Goal: Task Accomplishment & Management: Manage account settings

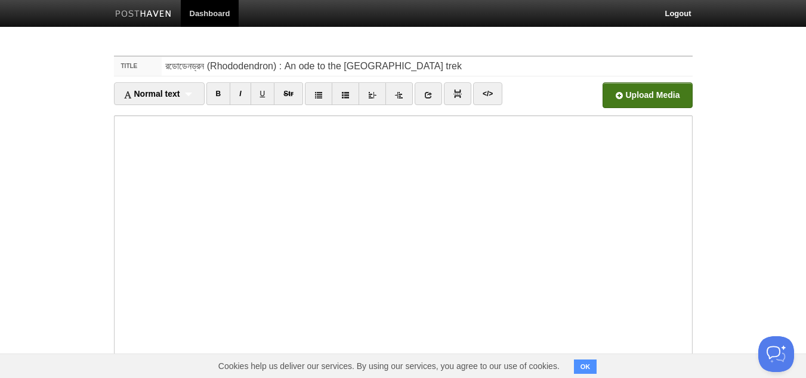
click at [667, 100] on input "file" at bounding box center [287, 98] width 904 height 61
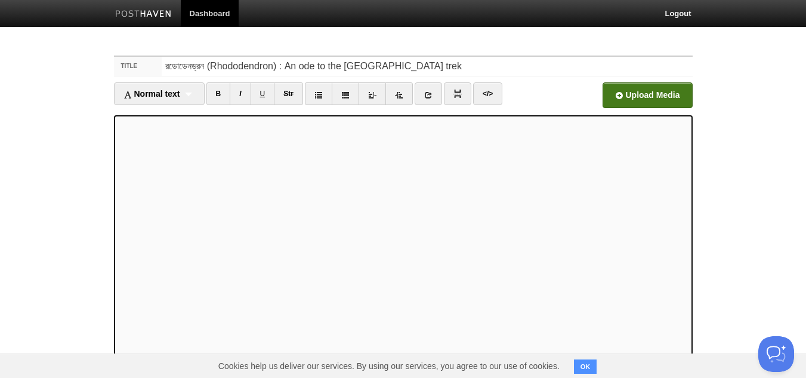
scroll to position [127, 0]
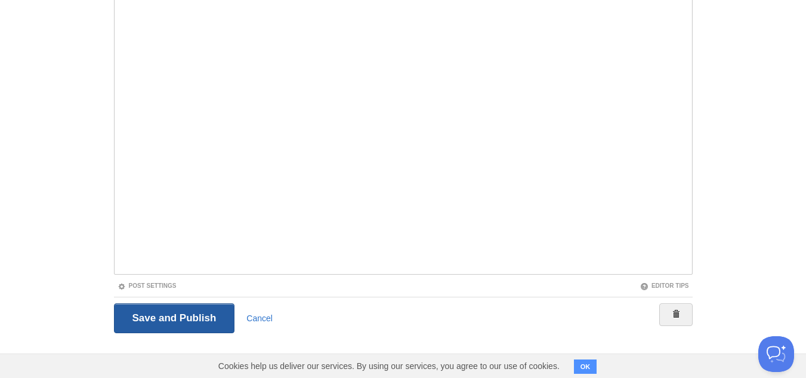
click at [206, 318] on input "Save and Publish" at bounding box center [174, 318] width 121 height 30
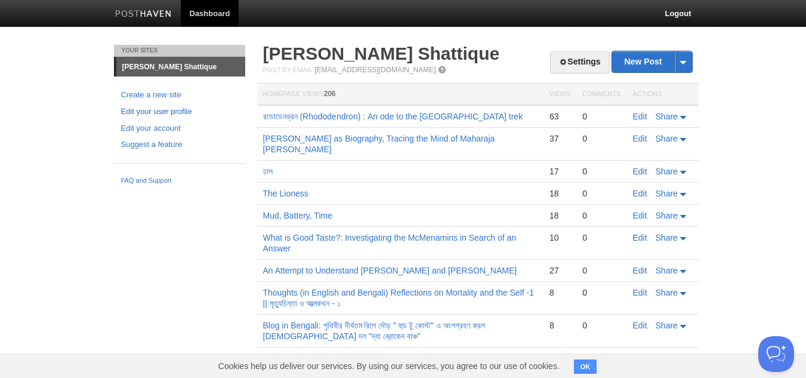
click at [184, 109] on link "Edit your user profile" at bounding box center [179, 112] width 117 height 13
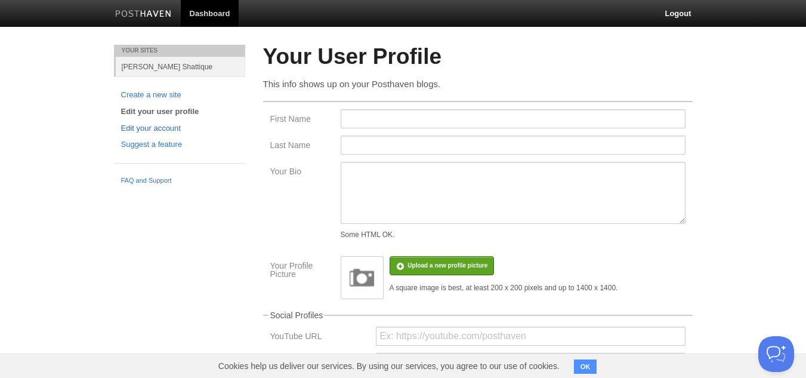
click at [165, 122] on link "Edit your account" at bounding box center [179, 128] width 117 height 13
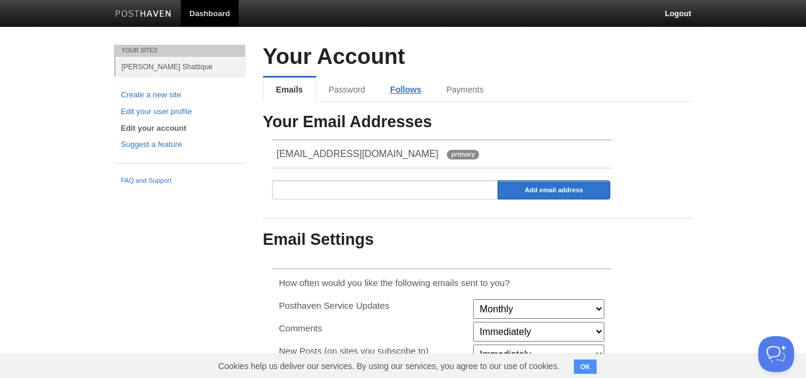
click at [411, 90] on link "Follows" at bounding box center [406, 90] width 56 height 24
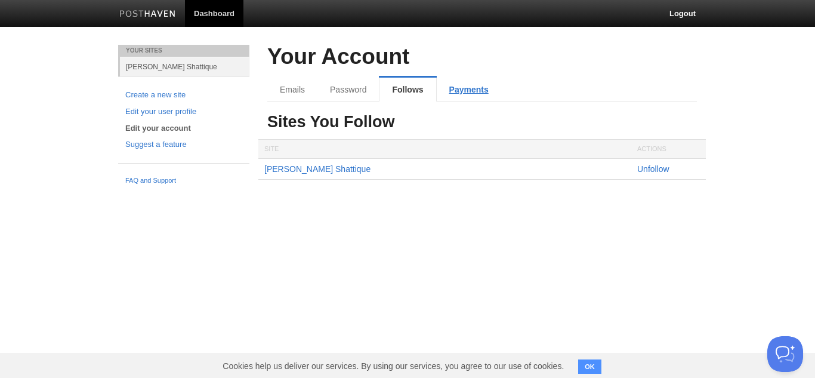
click at [458, 90] on link "Payments" at bounding box center [469, 90] width 64 height 24
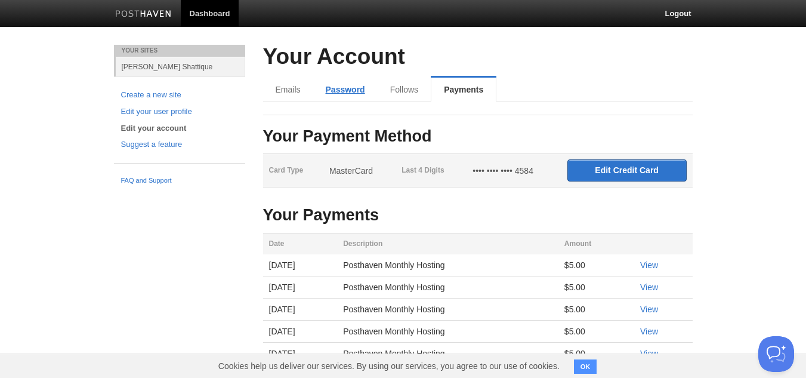
click at [340, 87] on link "Password" at bounding box center [345, 90] width 64 height 24
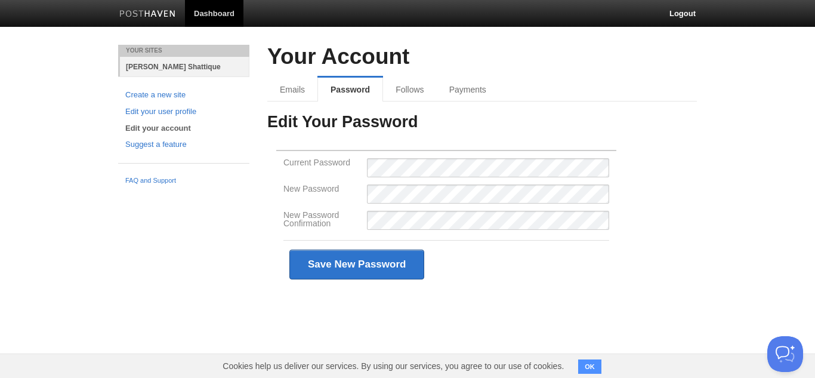
click at [181, 69] on link "[PERSON_NAME] Shattique" at bounding box center [185, 67] width 130 height 20
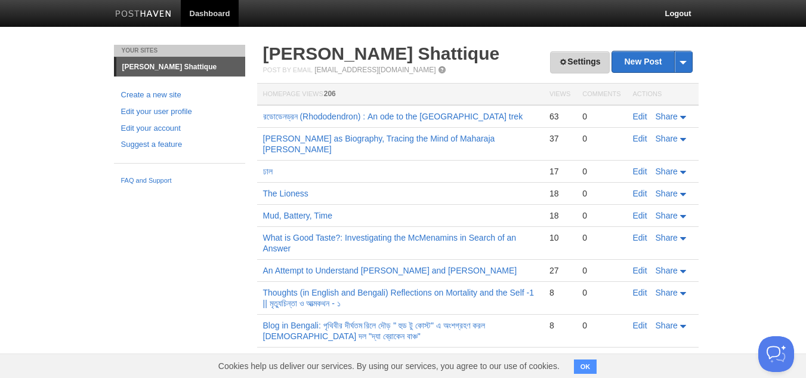
click at [579, 61] on link "Settings" at bounding box center [579, 62] width 59 height 22
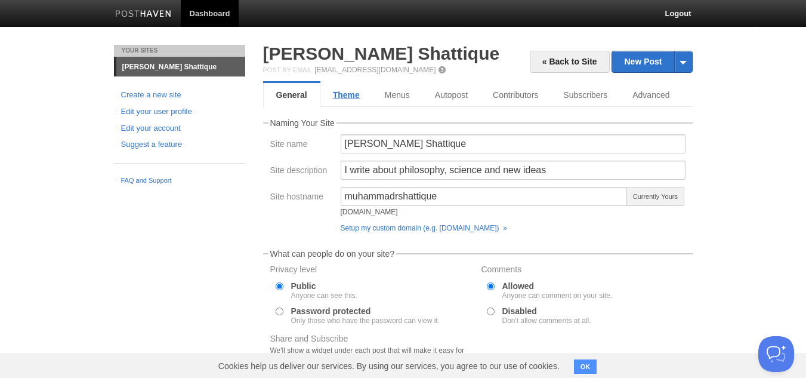
click at [354, 97] on link "Theme" at bounding box center [346, 95] width 52 height 24
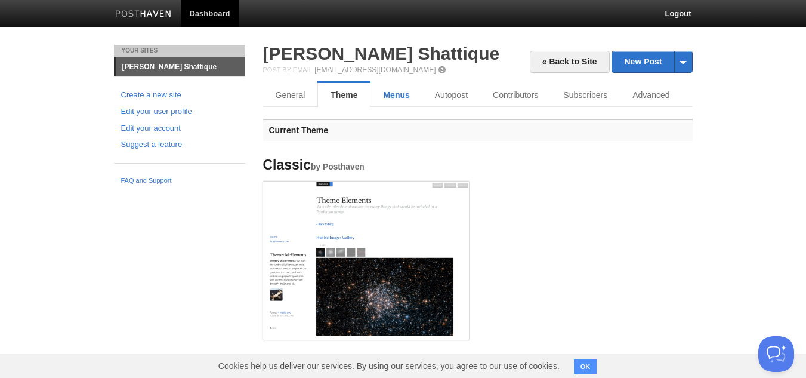
click at [395, 94] on link "Menus" at bounding box center [396, 95] width 51 height 24
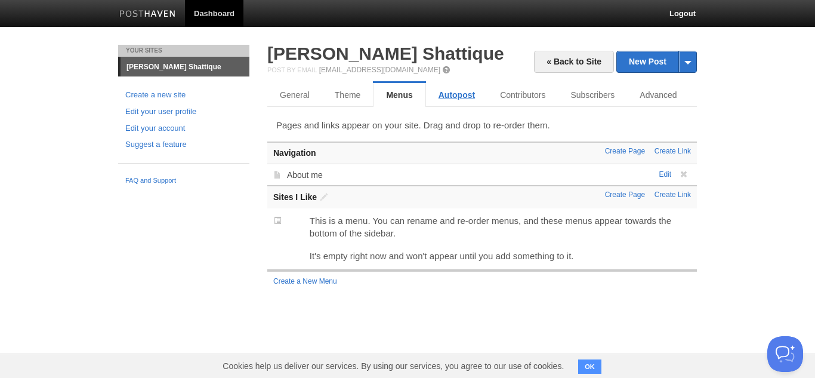
click at [442, 94] on link "Autopost" at bounding box center [456, 95] width 61 height 24
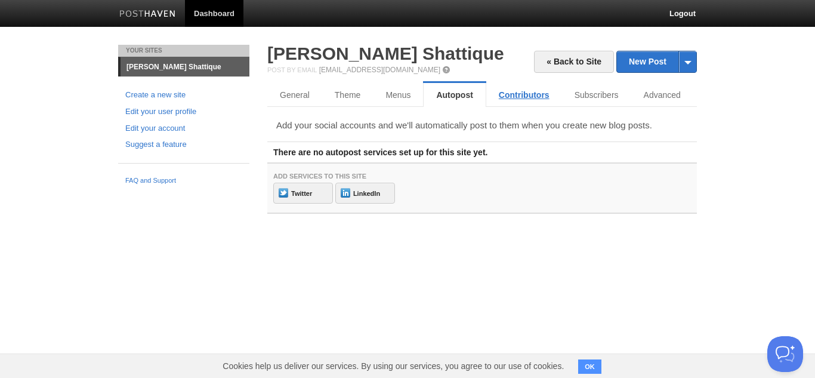
click at [523, 96] on link "Contributors" at bounding box center [524, 95] width 76 height 24
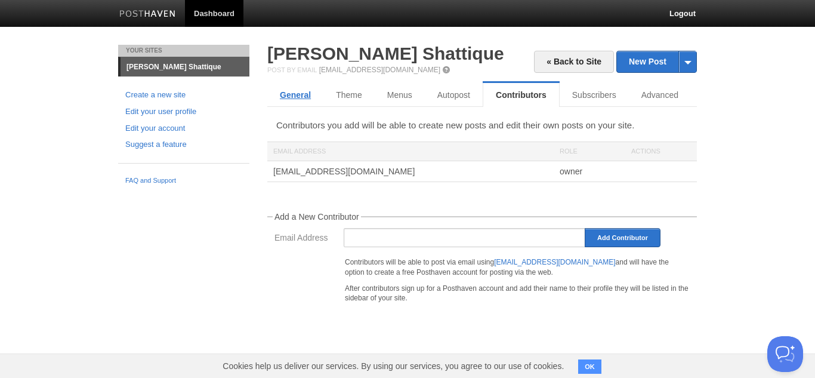
click at [298, 93] on link "General" at bounding box center [295, 95] width 56 height 24
